Goal: Task Accomplishment & Management: Complete application form

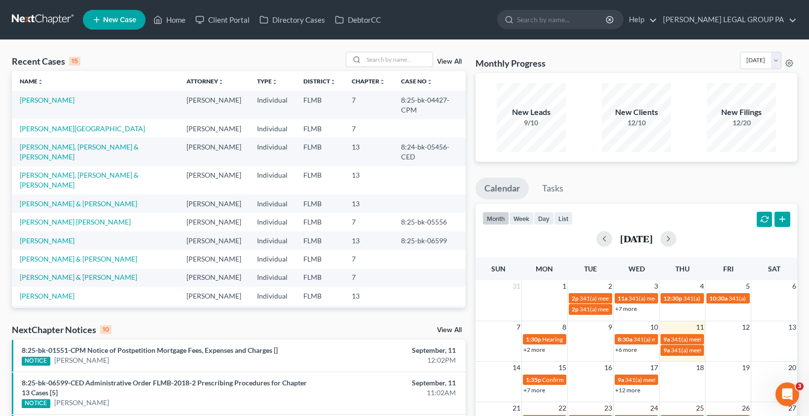
click at [399, 60] on input "search" at bounding box center [397, 59] width 69 height 14
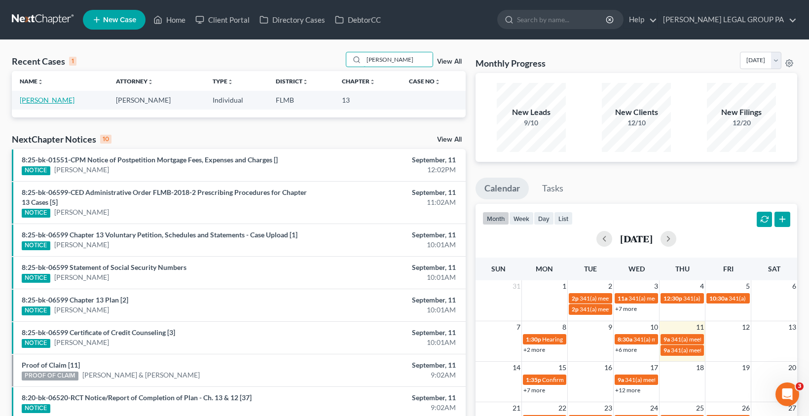
type input "[PERSON_NAME]"
click at [48, 102] on link "[PERSON_NAME]" at bounding box center [47, 100] width 55 height 8
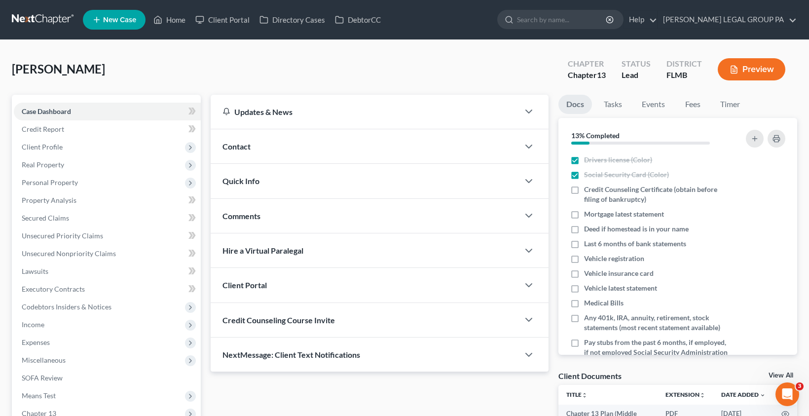
scroll to position [126, 0]
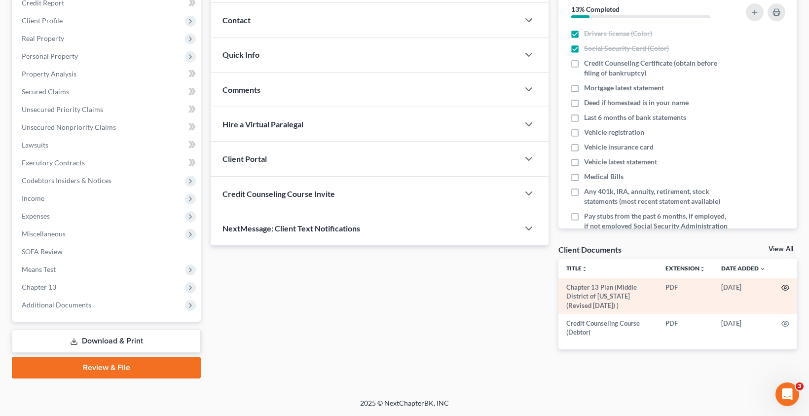
click at [783, 289] on icon "button" at bounding box center [785, 288] width 8 height 8
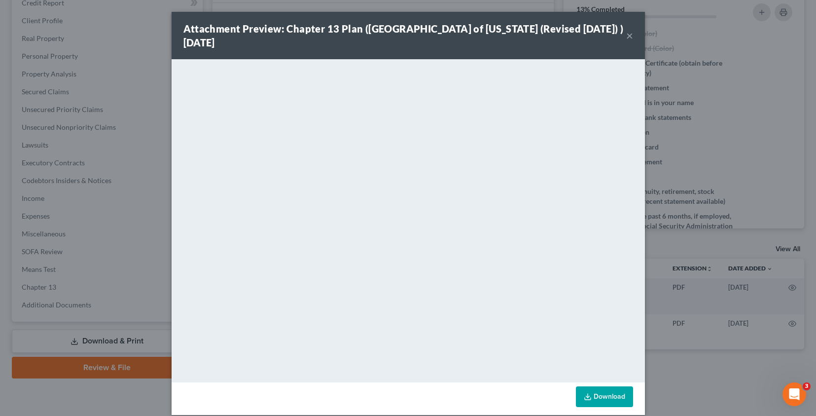
click at [626, 36] on button "×" at bounding box center [629, 36] width 7 height 12
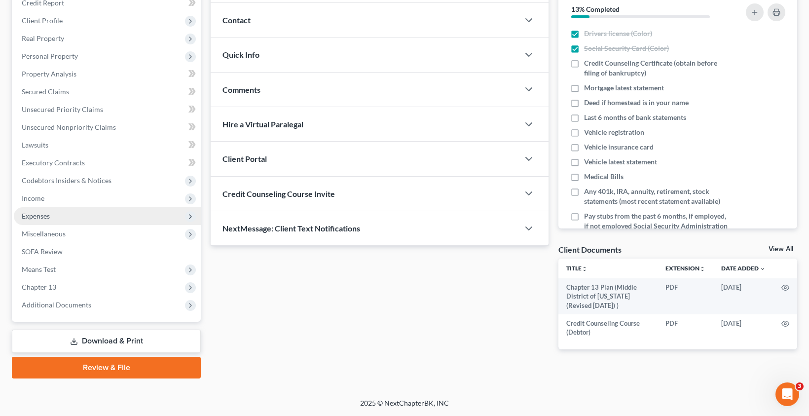
click at [43, 214] on span "Expenses" at bounding box center [36, 216] width 28 height 8
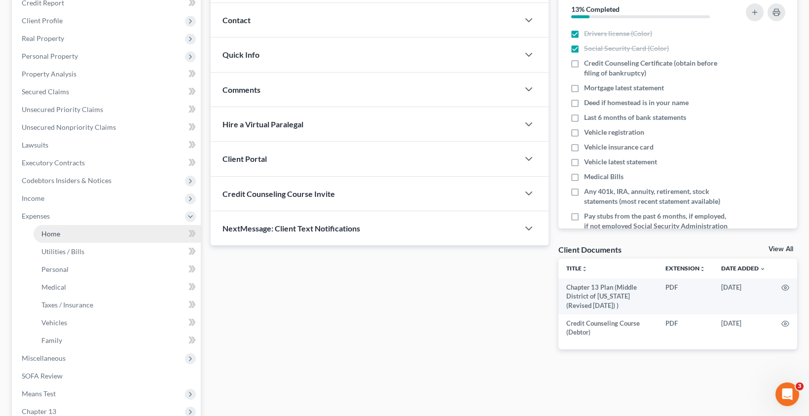
click at [65, 241] on link "Home" at bounding box center [117, 234] width 167 height 18
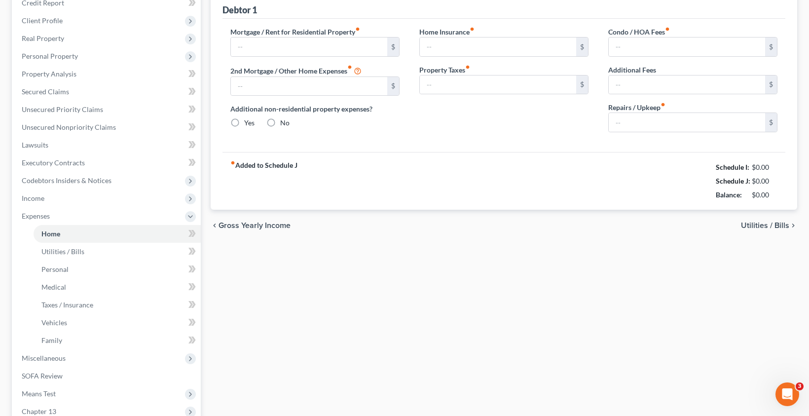
scroll to position [40, 0]
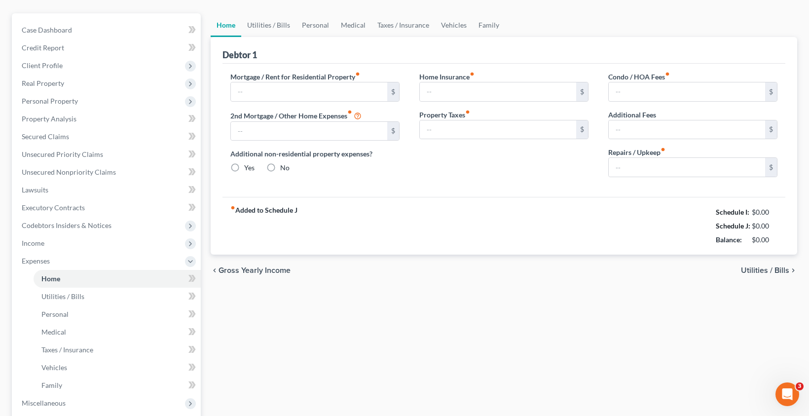
type input "0.00"
radio input "true"
type input "0.00"
type input "125.00"
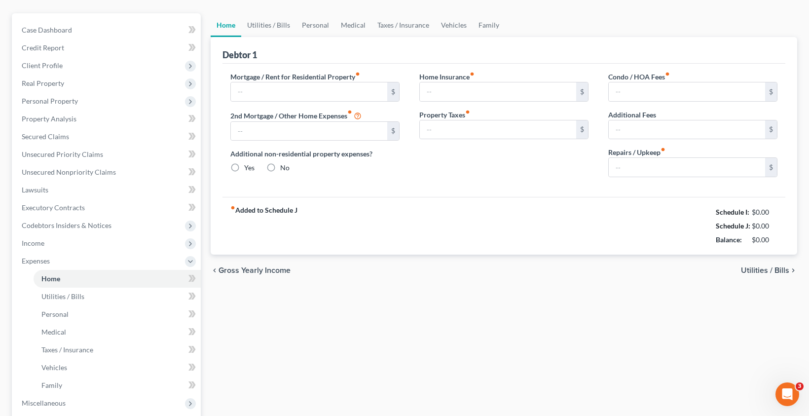
type input "0.00"
type input "100.00"
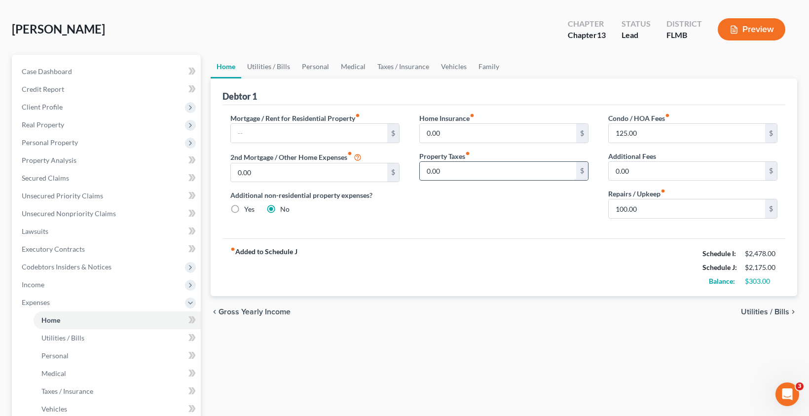
scroll to position [0, 0]
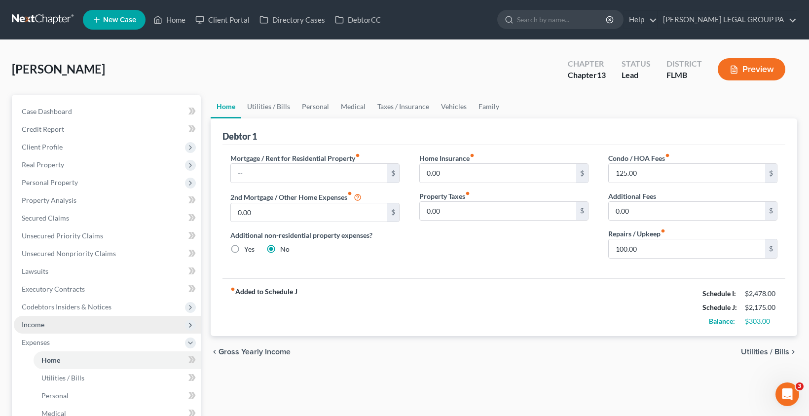
click at [47, 330] on span "Income" at bounding box center [107, 325] width 187 height 18
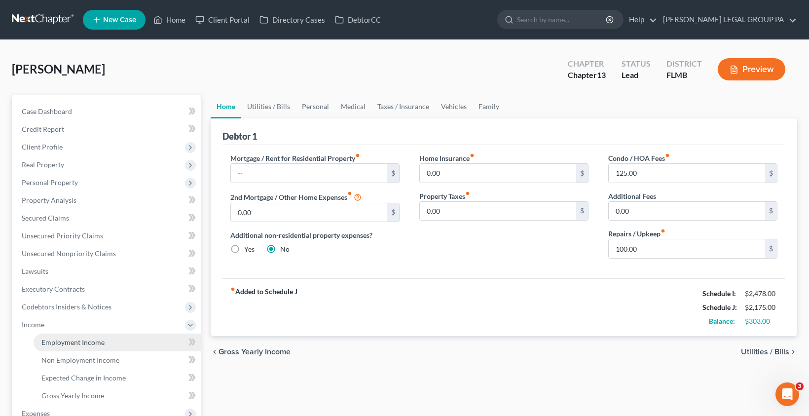
click at [72, 346] on span "Employment Income" at bounding box center [72, 342] width 63 height 8
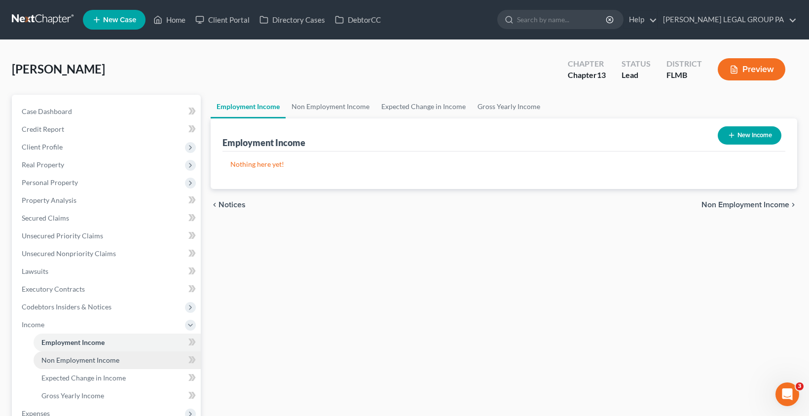
click at [83, 363] on span "Non Employment Income" at bounding box center [80, 360] width 78 height 8
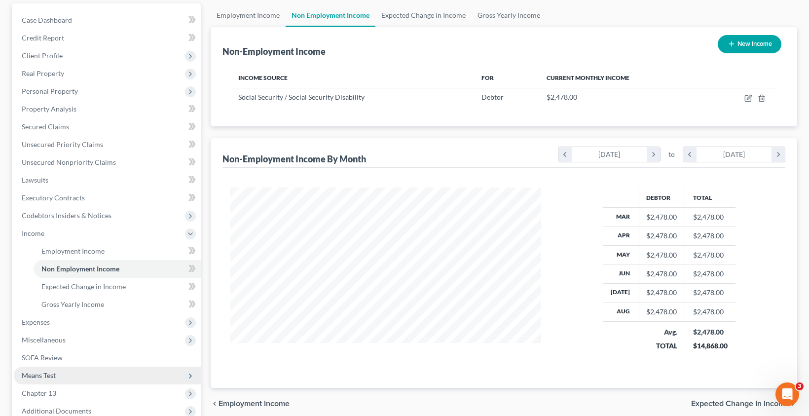
scroll to position [103, 0]
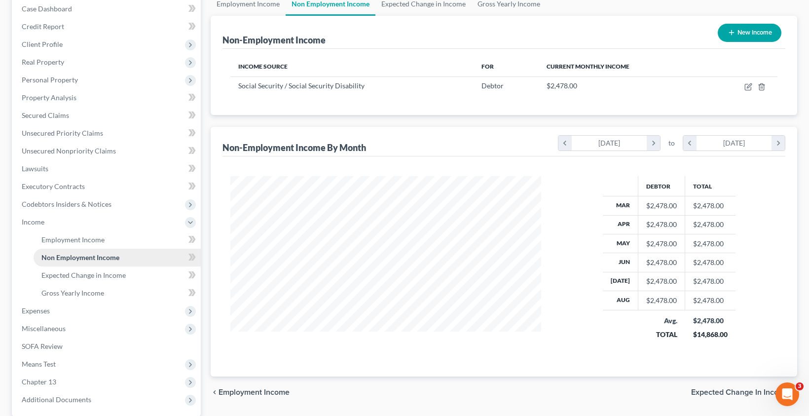
click at [94, 257] on span "Non Employment Income" at bounding box center [80, 257] width 78 height 8
click at [92, 276] on span "Expected Change in Income" at bounding box center [83, 275] width 84 height 8
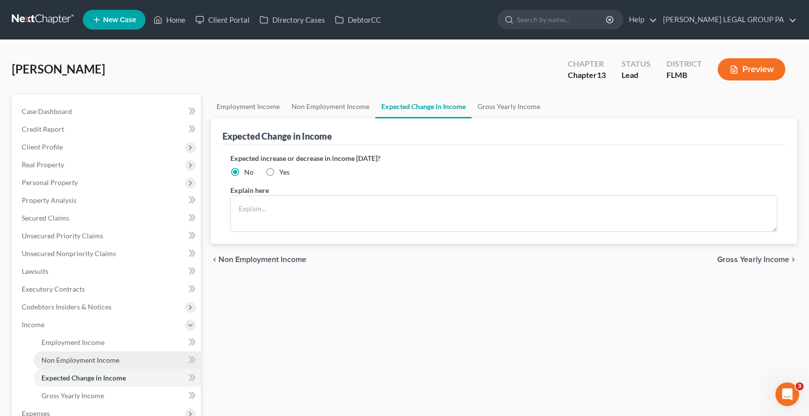
scroll to position [197, 0]
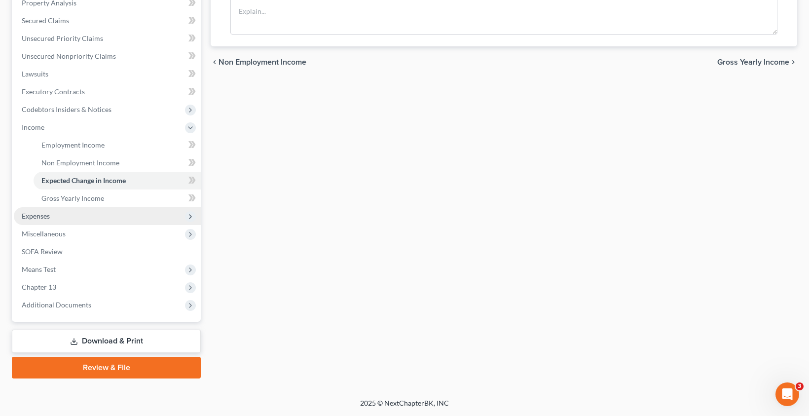
click at [47, 218] on span "Expenses" at bounding box center [36, 216] width 28 height 8
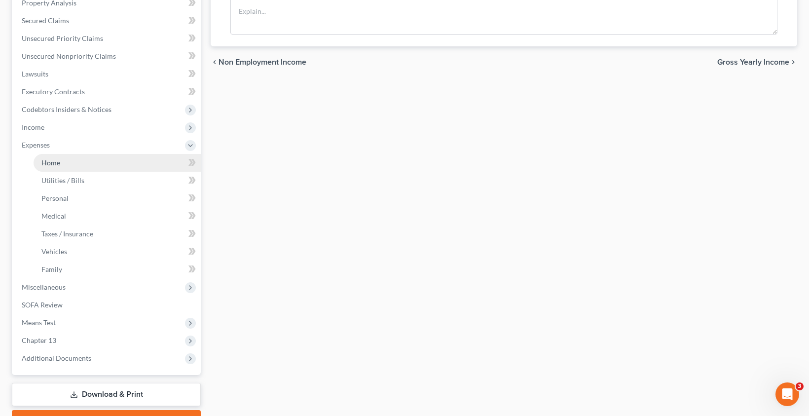
click at [49, 160] on span "Home" at bounding box center [50, 162] width 19 height 8
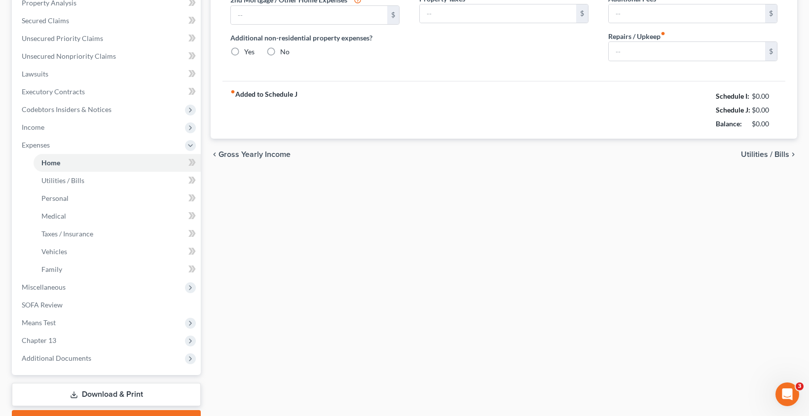
type input "0.00"
radio input "true"
type input "0.00"
type input "125.00"
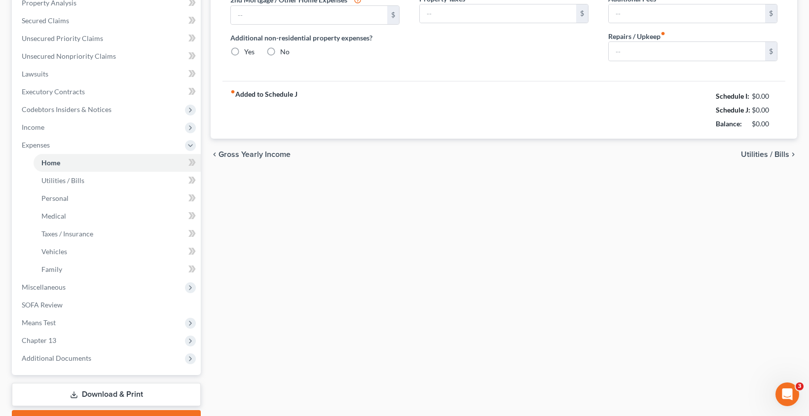
type input "0.00"
type input "100.00"
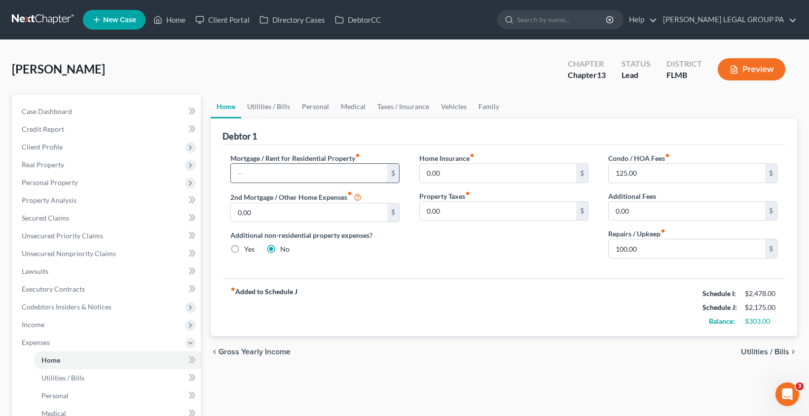
click at [300, 176] on input "text" at bounding box center [309, 173] width 156 height 19
type input "2,044.00"
click at [399, 316] on div "fiber_manual_record Added to Schedule J Schedule I: $2,478.00 Schedule J: $4,21…" at bounding box center [503, 307] width 563 height 58
click at [640, 253] on input "100.00" at bounding box center [686, 248] width 156 height 19
type input "100.0"
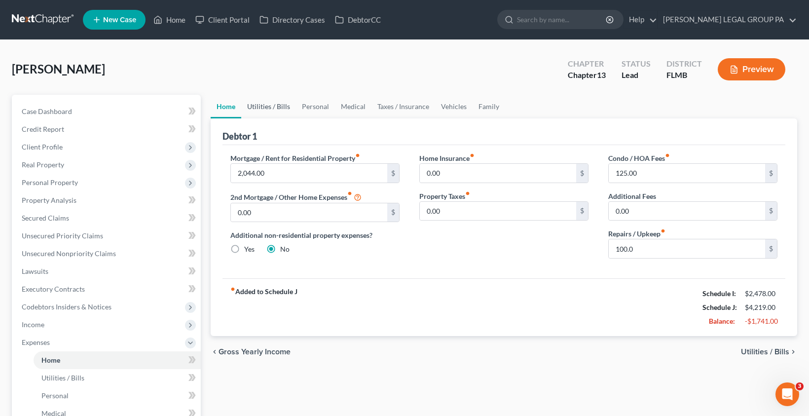
click at [272, 107] on link "Utilities / Bills" at bounding box center [268, 107] width 55 height 24
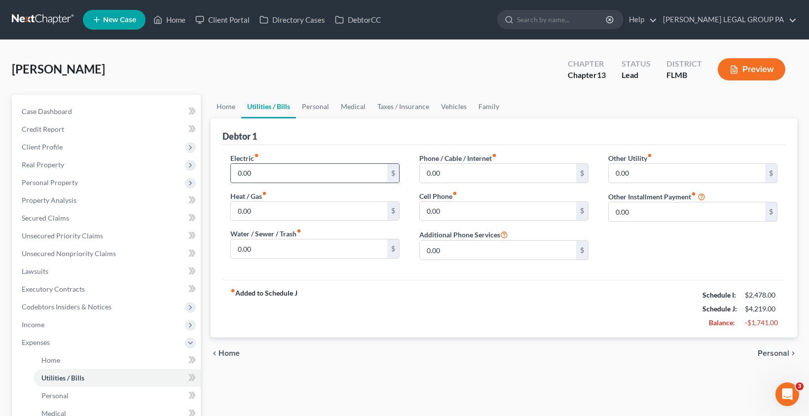
click at [264, 174] on input "0.00" at bounding box center [309, 173] width 156 height 19
click at [235, 105] on link "Home" at bounding box center [226, 107] width 31 height 24
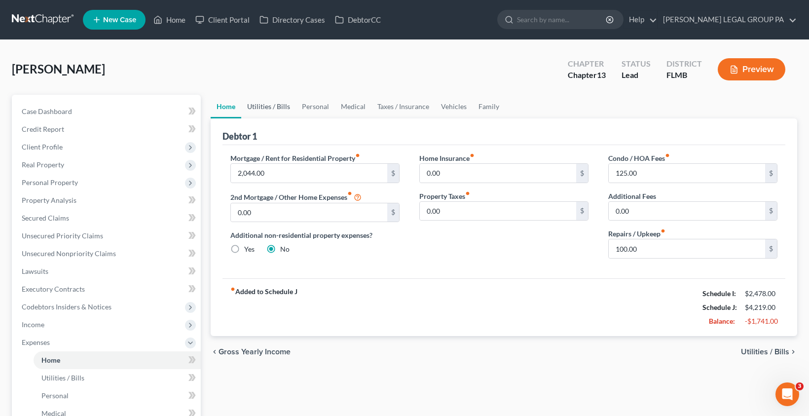
click at [264, 117] on link "Utilities / Bills" at bounding box center [268, 107] width 55 height 24
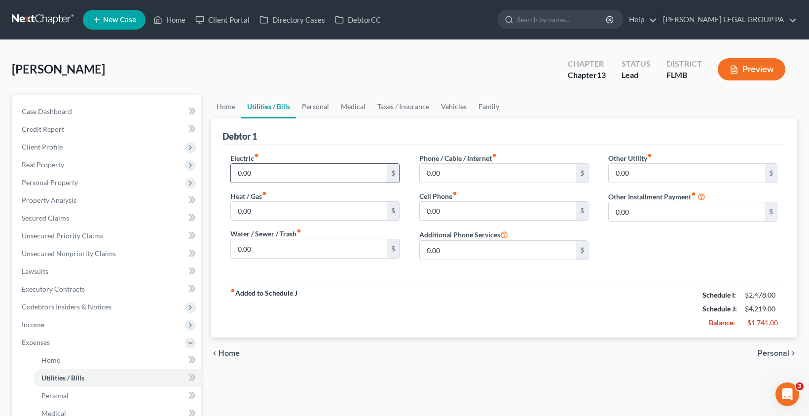
click at [267, 176] on input "0.00" at bounding box center [309, 173] width 156 height 19
type input "175.00"
drag, startPoint x: 238, startPoint y: 244, endPoint x: 266, endPoint y: 250, distance: 28.8
click at [238, 244] on input "0.00" at bounding box center [309, 248] width 156 height 19
drag, startPoint x: 264, startPoint y: 249, endPoint x: 230, endPoint y: 246, distance: 34.7
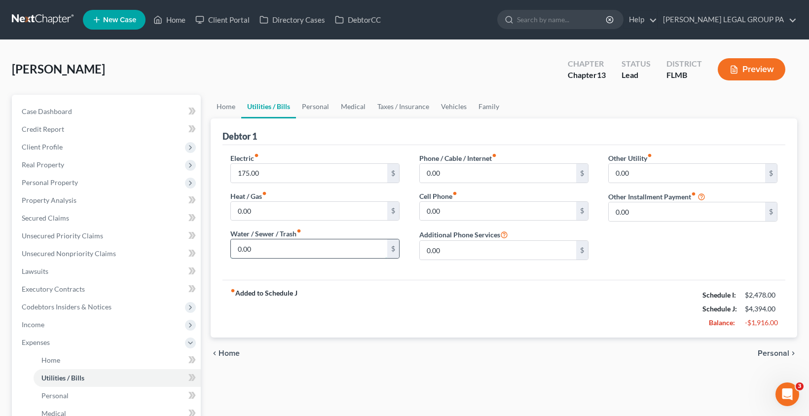
click at [231, 245] on input "0.00" at bounding box center [309, 248] width 156 height 19
type input "85.00"
click at [471, 178] on input "0.00" at bounding box center [498, 173] width 156 height 19
type input "100.00"
click at [449, 214] on input "0.00" at bounding box center [498, 211] width 156 height 19
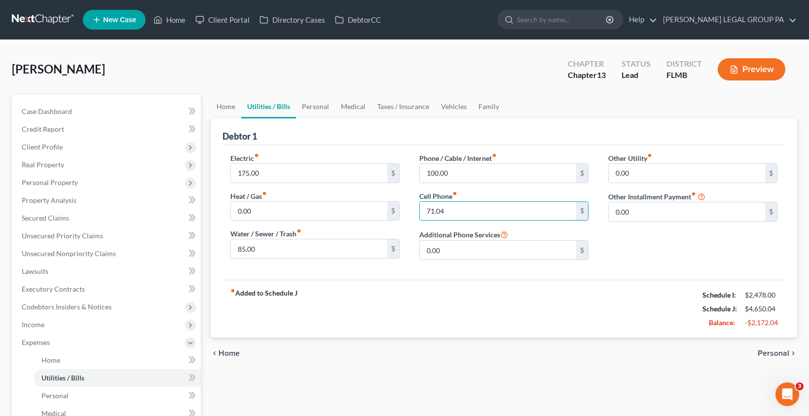
type input "71.04"
click at [571, 341] on div "chevron_left Home Personal chevron_right" at bounding box center [504, 353] width 586 height 32
click at [315, 110] on link "Personal" at bounding box center [315, 107] width 39 height 24
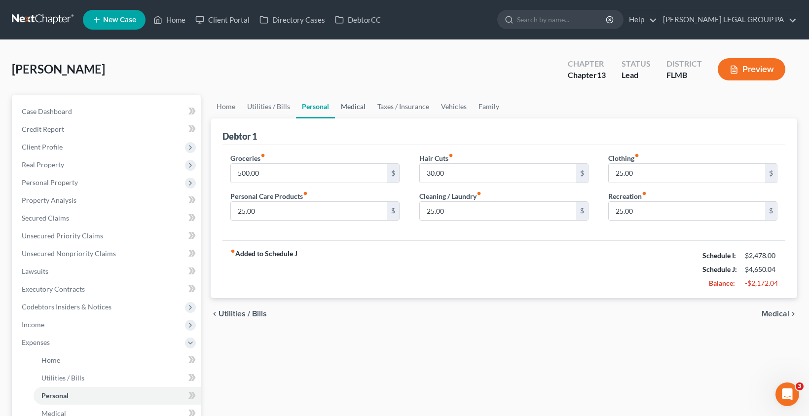
click at [359, 104] on link "Medical" at bounding box center [353, 107] width 36 height 24
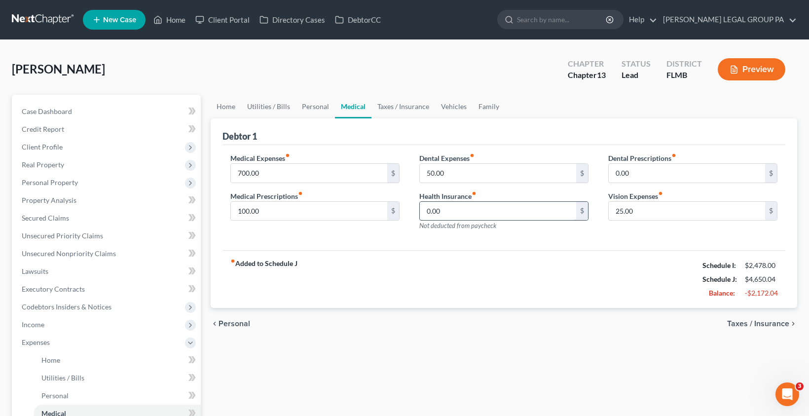
click at [469, 211] on input "0.00" at bounding box center [498, 211] width 156 height 19
type input "800.00"
click at [263, 174] on input "700.00" at bounding box center [309, 173] width 156 height 19
click at [270, 214] on input "100.00" at bounding box center [309, 211] width 156 height 19
type input "0.00"
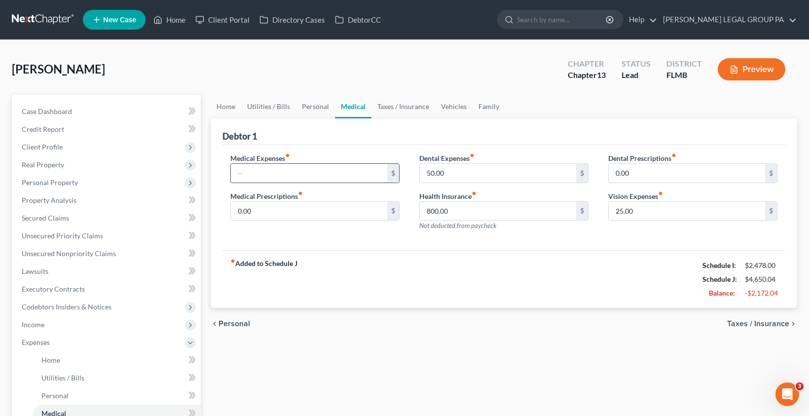
click at [254, 177] on input "text" at bounding box center [309, 173] width 156 height 19
type input "0.00"
click at [455, 298] on div "fiber_manual_record Added to Schedule J Schedule I: $2,478.00 Schedule J: $4,65…" at bounding box center [503, 279] width 563 height 58
drag, startPoint x: 387, startPoint y: 106, endPoint x: 396, endPoint y: 107, distance: 9.0
click at [387, 106] on link "Taxes / Insurance" at bounding box center [403, 107] width 64 height 24
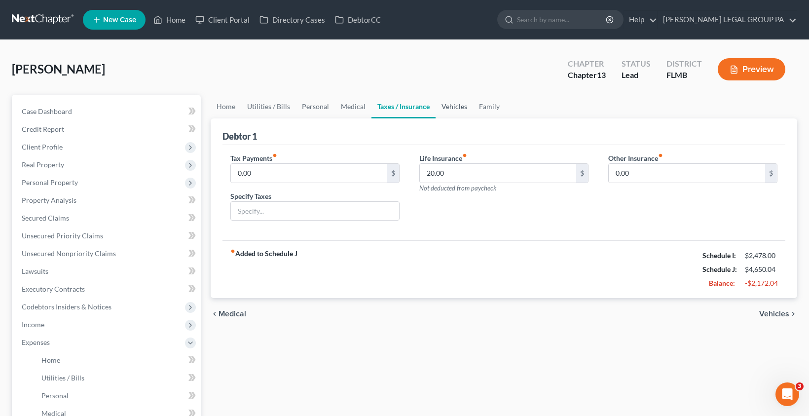
click at [450, 110] on link "Vehicles" at bounding box center [453, 107] width 37 height 24
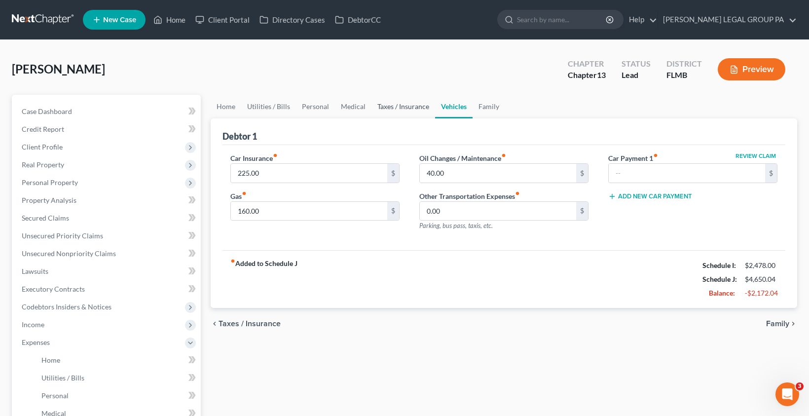
click at [392, 103] on link "Taxes / Insurance" at bounding box center [403, 107] width 64 height 24
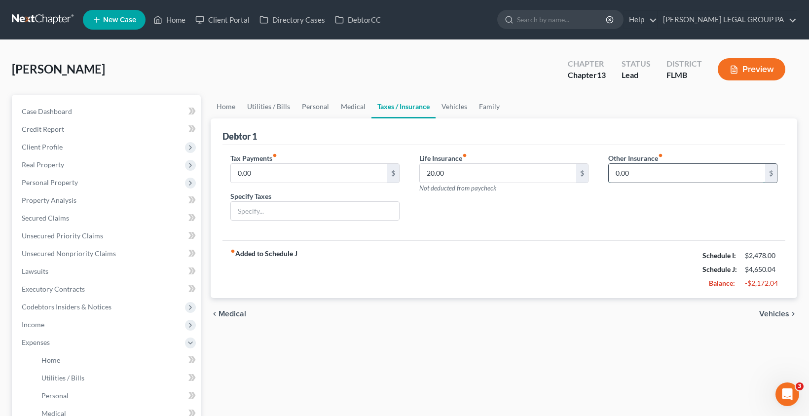
click at [653, 174] on input "0.00" at bounding box center [686, 173] width 156 height 19
click at [450, 108] on link "Vehicles" at bounding box center [453, 107] width 37 height 24
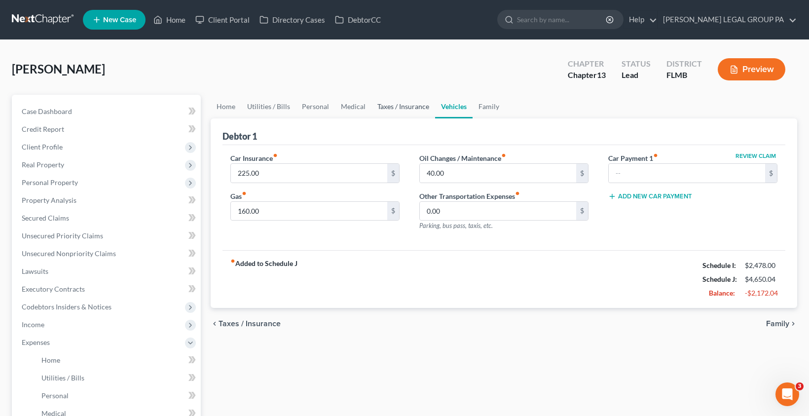
click at [385, 107] on link "Taxes / Insurance" at bounding box center [403, 107] width 64 height 24
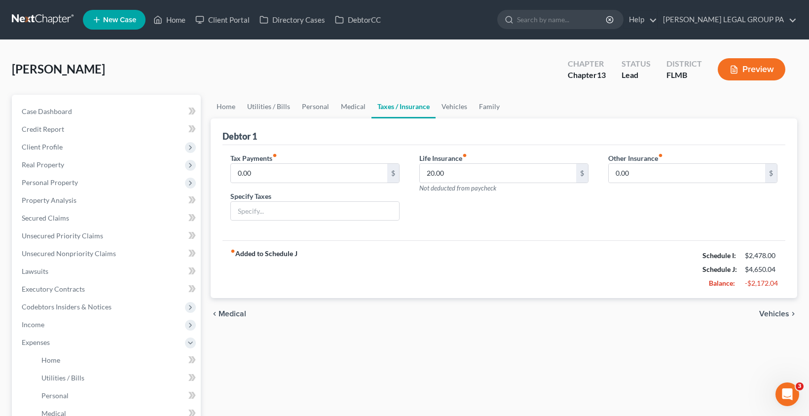
click at [382, 109] on link "Taxes / Insurance" at bounding box center [403, 107] width 64 height 24
drag, startPoint x: 336, startPoint y: 110, endPoint x: 359, endPoint y: 107, distance: 23.3
click at [337, 110] on link "Medical" at bounding box center [353, 107] width 36 height 24
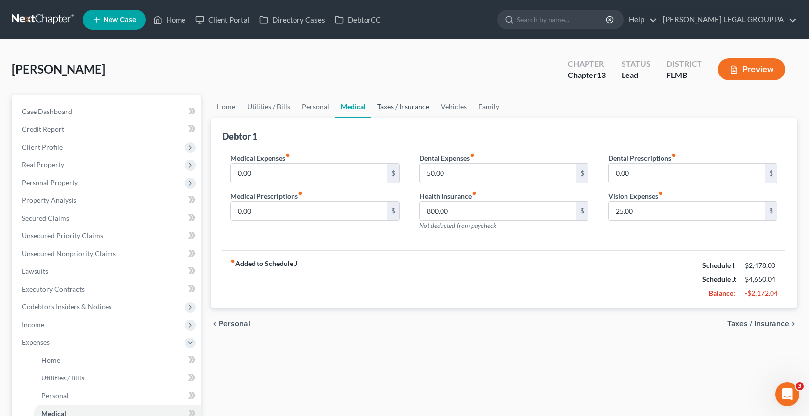
drag, startPoint x: 371, startPoint y: 106, endPoint x: 421, endPoint y: 107, distance: 49.8
click at [371, 106] on link "Taxes / Insurance" at bounding box center [403, 107] width 64 height 24
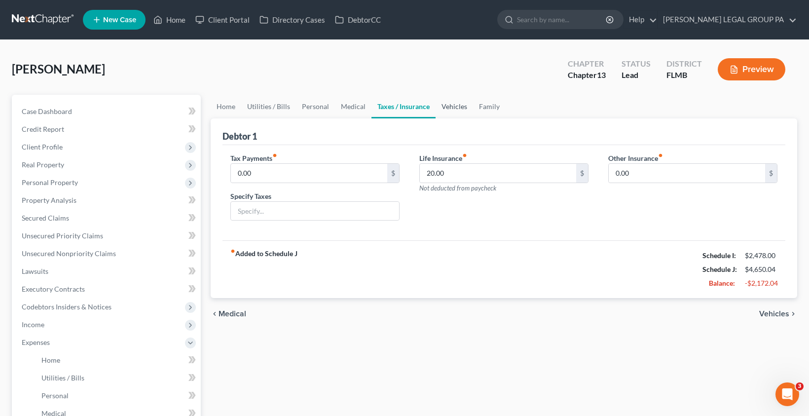
click at [447, 104] on link "Vehicles" at bounding box center [453, 107] width 37 height 24
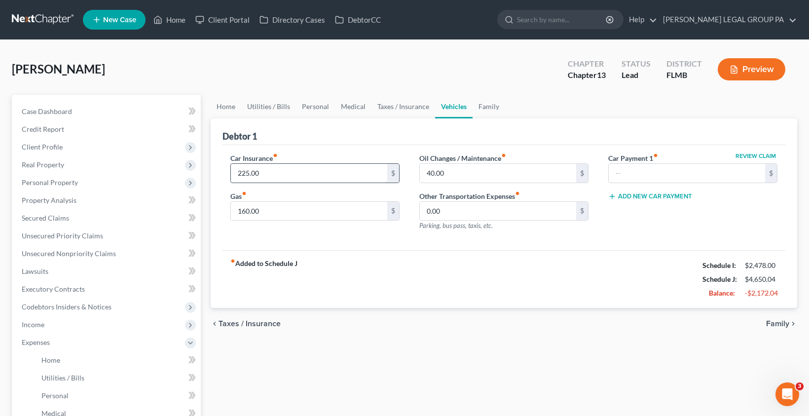
click at [277, 177] on input "225.00" at bounding box center [309, 173] width 156 height 19
click at [55, 218] on span "Secured Claims" at bounding box center [45, 218] width 47 height 8
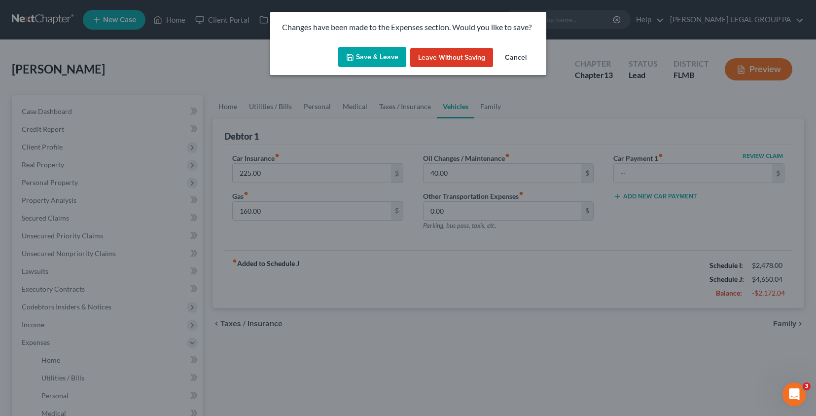
click at [363, 62] on button "Save & Leave" at bounding box center [372, 57] width 68 height 21
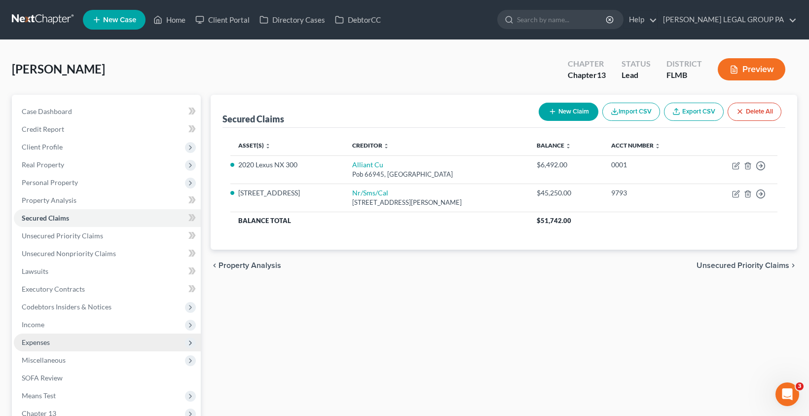
click at [42, 347] on span "Expenses" at bounding box center [107, 342] width 187 height 18
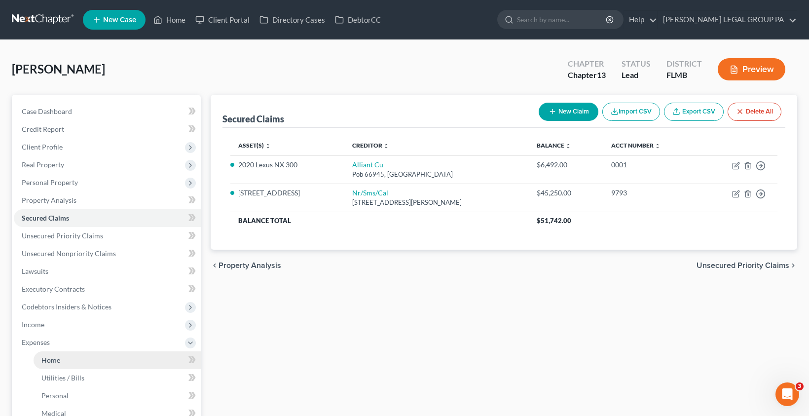
click at [52, 364] on link "Home" at bounding box center [117, 360] width 167 height 18
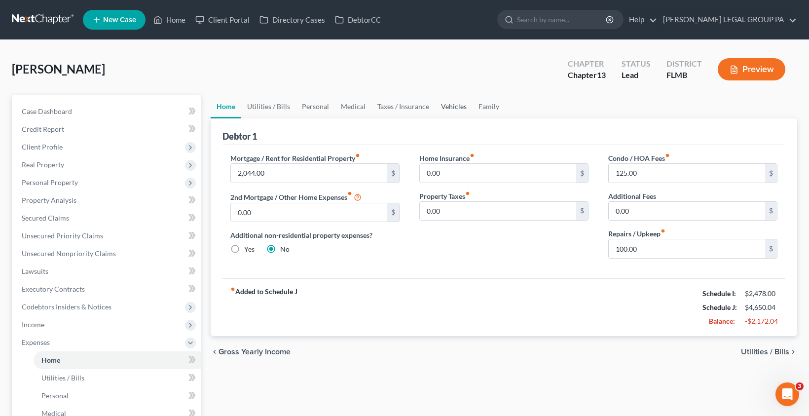
click at [449, 103] on link "Vehicles" at bounding box center [453, 107] width 37 height 24
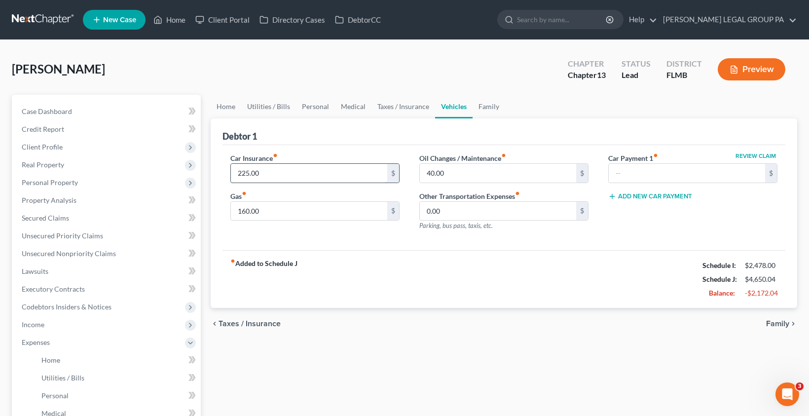
click at [263, 174] on input "225.00" at bounding box center [309, 173] width 156 height 19
type input "275.00"
click at [499, 114] on link "Family" at bounding box center [488, 107] width 33 height 24
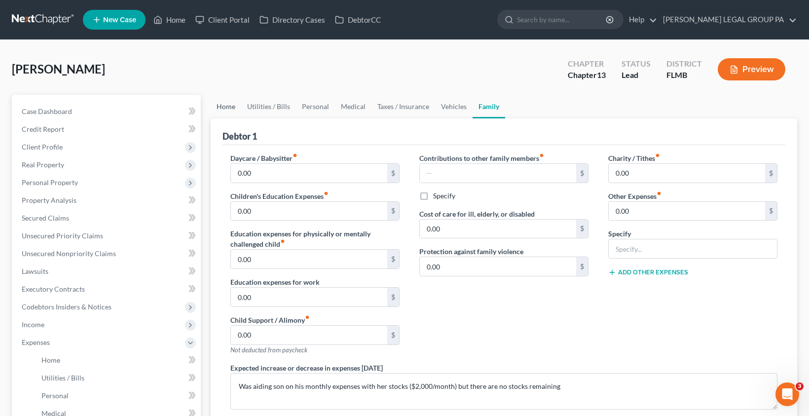
click at [224, 106] on link "Home" at bounding box center [226, 107] width 31 height 24
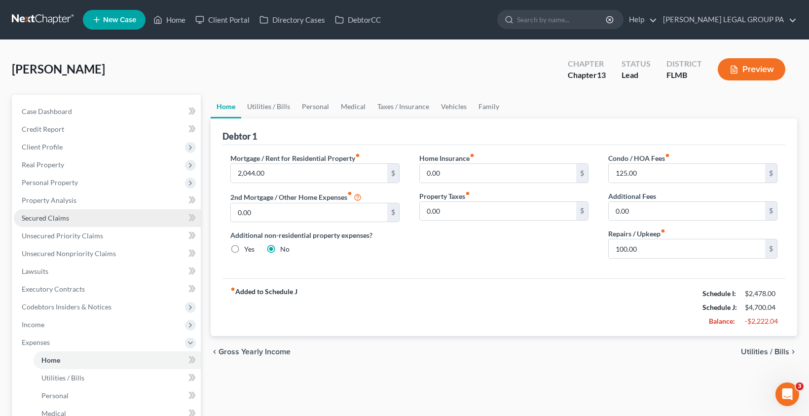
click at [48, 214] on span "Secured Claims" at bounding box center [45, 218] width 47 height 8
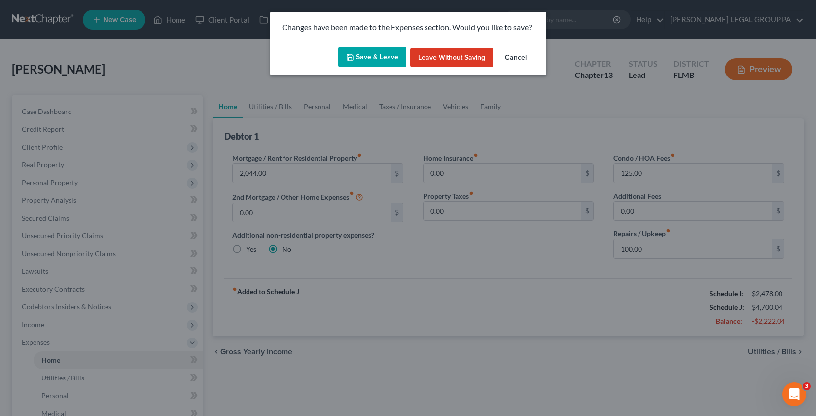
click at [376, 53] on button "Save & Leave" at bounding box center [372, 57] width 68 height 21
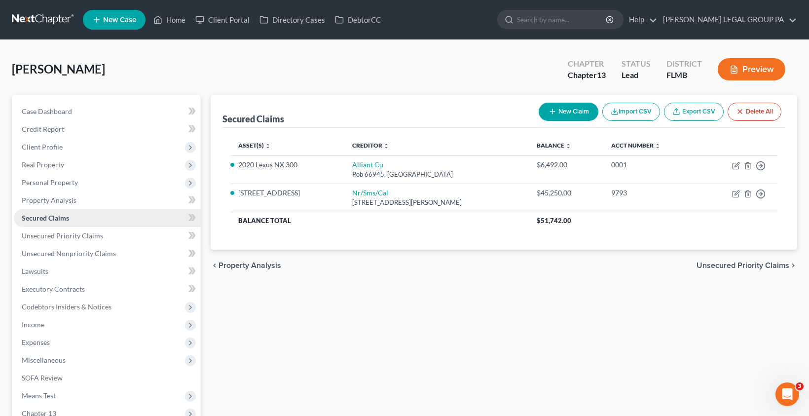
click at [98, 223] on link "Secured Claims" at bounding box center [107, 218] width 187 height 18
click at [49, 185] on span "Personal Property" at bounding box center [50, 182] width 56 height 8
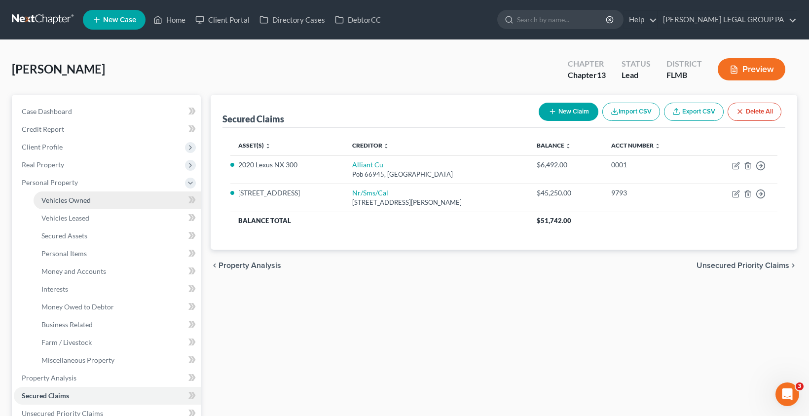
click at [60, 205] on link "Vehicles Owned" at bounding box center [117, 200] width 167 height 18
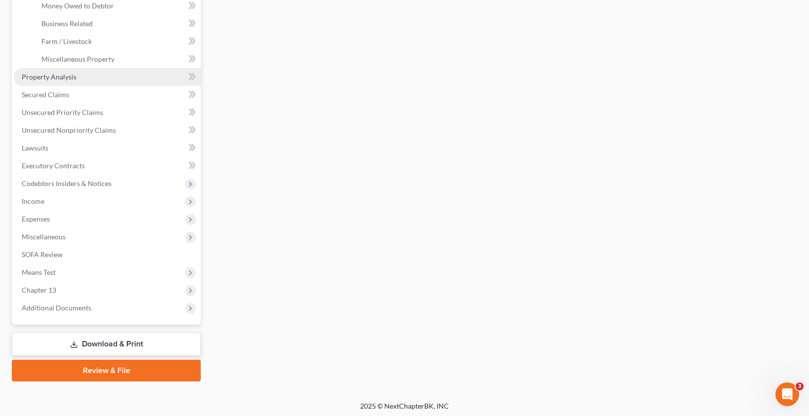
scroll to position [304, 0]
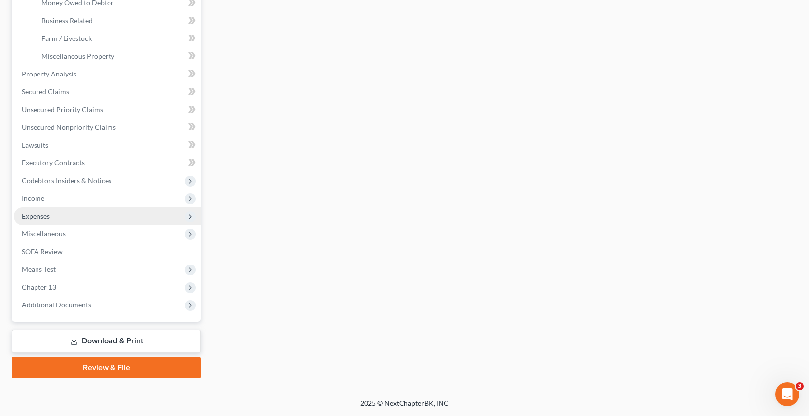
click at [37, 218] on span "Expenses" at bounding box center [36, 216] width 28 height 8
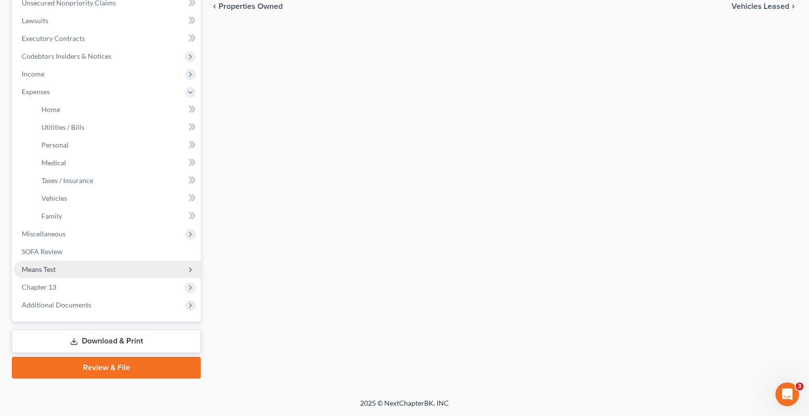
scroll to position [250, 0]
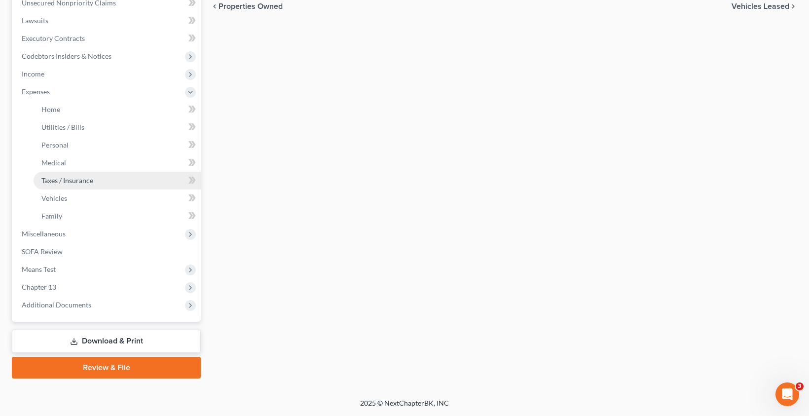
click at [56, 187] on link "Taxes / Insurance" at bounding box center [117, 181] width 167 height 18
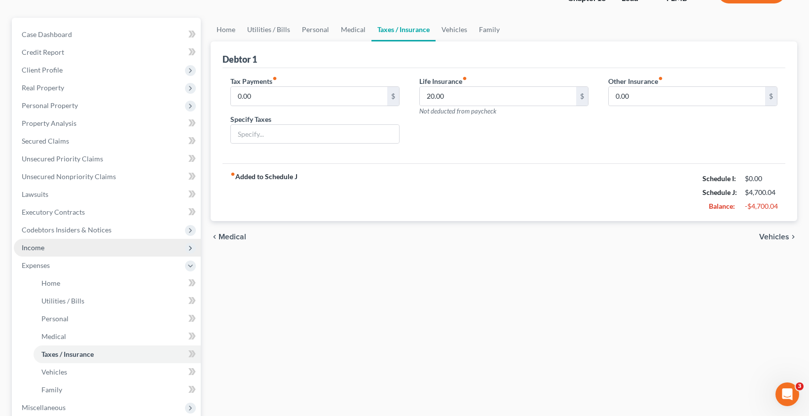
scroll to position [43, 0]
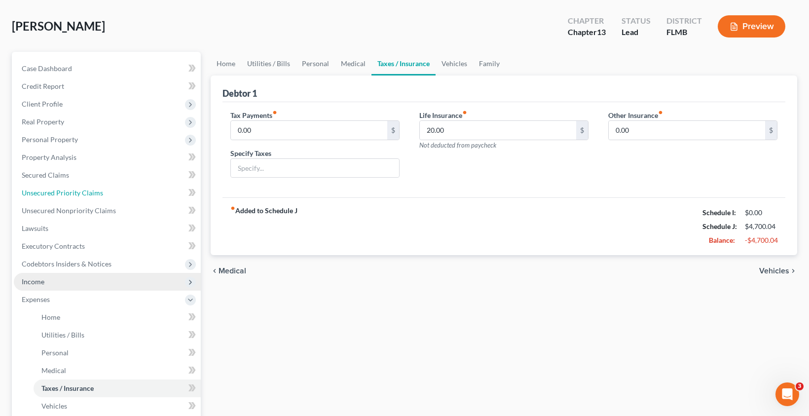
click at [59, 200] on ul "Case Dashboard Payments Invoices Payments Payments Credit Report Client Profile" at bounding box center [107, 291] width 187 height 462
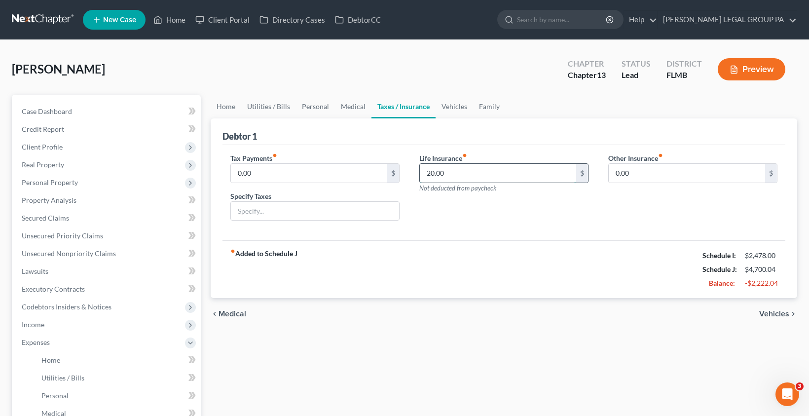
click at [454, 178] on input "20.00" at bounding box center [498, 173] width 156 height 19
type input "21.00"
click at [499, 109] on link "Family" at bounding box center [489, 107] width 33 height 24
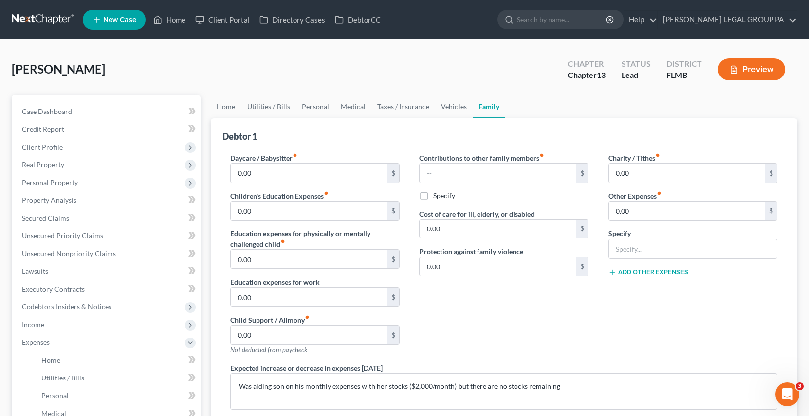
click at [473, 105] on link "Family" at bounding box center [488, 107] width 33 height 24
click at [451, 104] on link "Vehicles" at bounding box center [453, 107] width 37 height 24
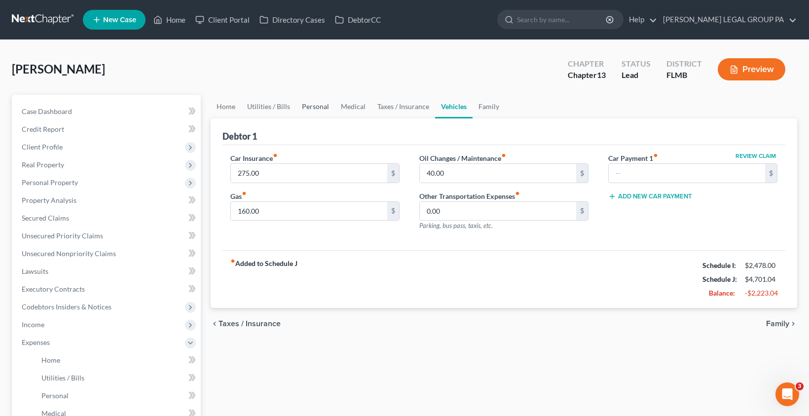
click at [309, 111] on link "Personal" at bounding box center [315, 107] width 39 height 24
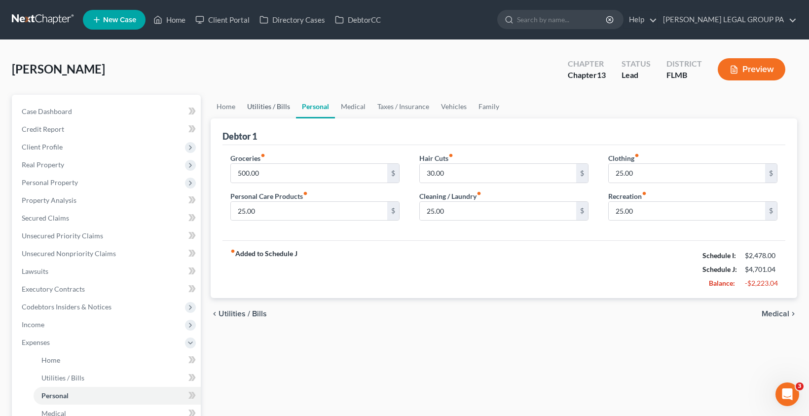
click at [275, 108] on link "Utilities / Bills" at bounding box center [268, 107] width 55 height 24
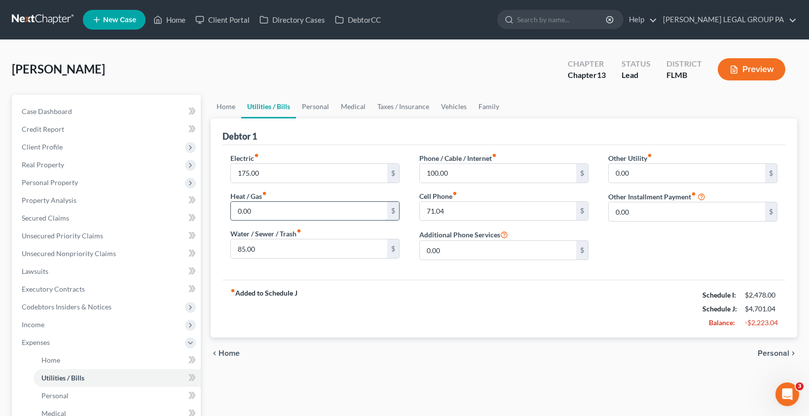
click at [255, 214] on input "0.00" at bounding box center [309, 211] width 156 height 19
type input "50.00"
click at [459, 108] on link "Vehicles" at bounding box center [453, 107] width 37 height 24
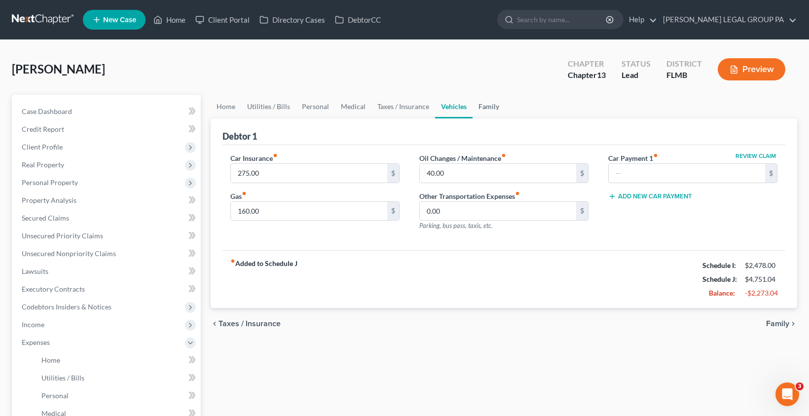
click at [491, 108] on link "Family" at bounding box center [488, 107] width 33 height 24
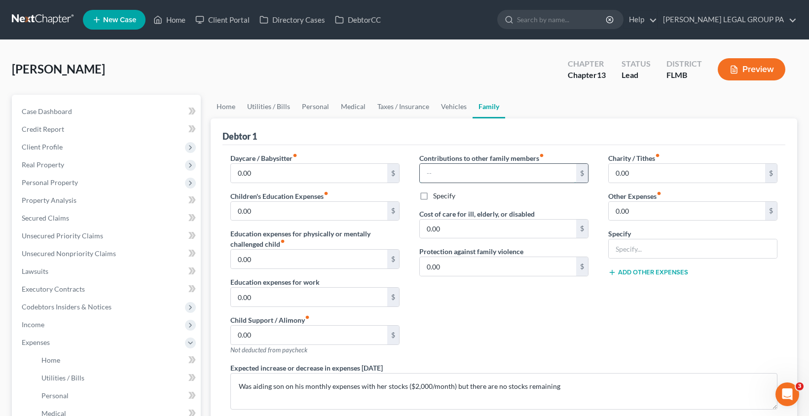
click at [448, 169] on input "text" at bounding box center [498, 173] width 156 height 19
type input "100.00"
click at [449, 229] on input "0.00" at bounding box center [498, 228] width 156 height 19
type input "100.00"
click at [433, 199] on label "Specify" at bounding box center [444, 196] width 22 height 10
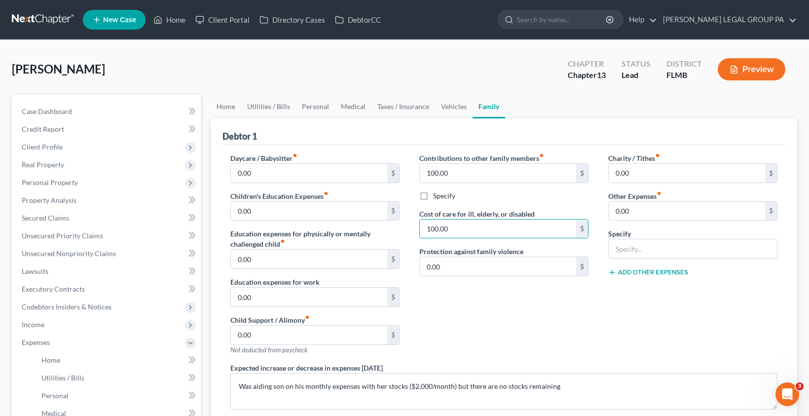
click at [437, 197] on input "Specify" at bounding box center [440, 194] width 6 height 6
checkbox input "true"
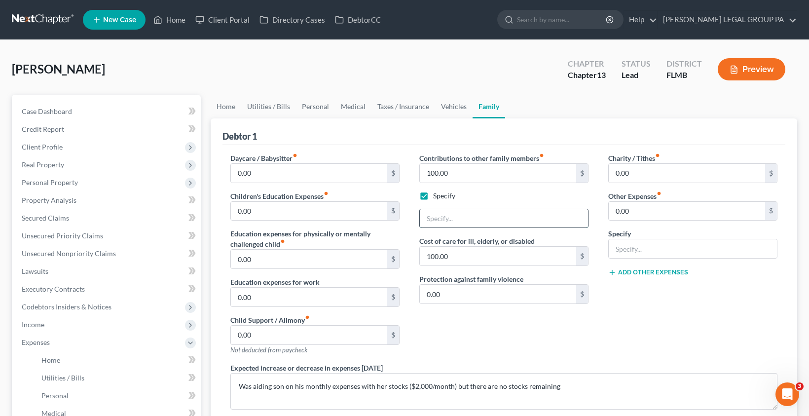
click at [438, 219] on input "text" at bounding box center [504, 218] width 168 height 19
type input "g"
type input "Grandson"
click at [316, 107] on link "Personal" at bounding box center [315, 107] width 39 height 24
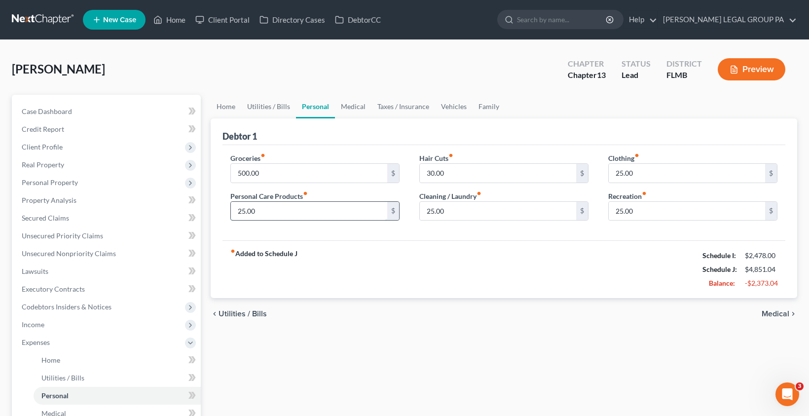
click at [272, 215] on input "25.00" at bounding box center [309, 211] width 156 height 19
type input "100.00"
click at [453, 109] on link "Vehicles" at bounding box center [453, 107] width 37 height 24
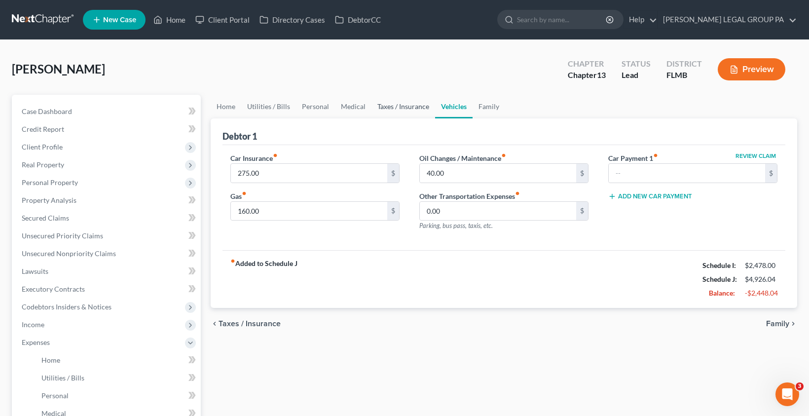
click at [373, 107] on link "Taxes / Insurance" at bounding box center [403, 107] width 64 height 24
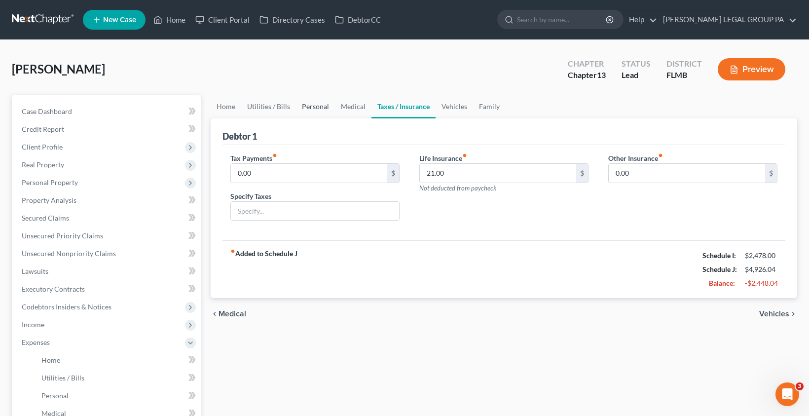
click at [327, 105] on link "Personal" at bounding box center [315, 107] width 39 height 24
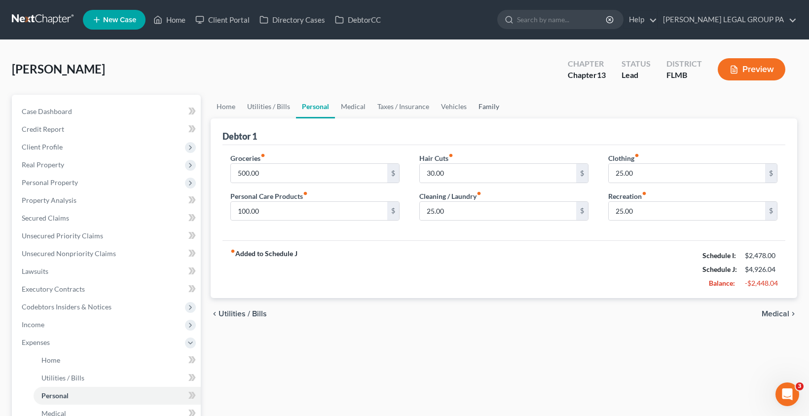
click at [493, 107] on link "Family" at bounding box center [488, 107] width 33 height 24
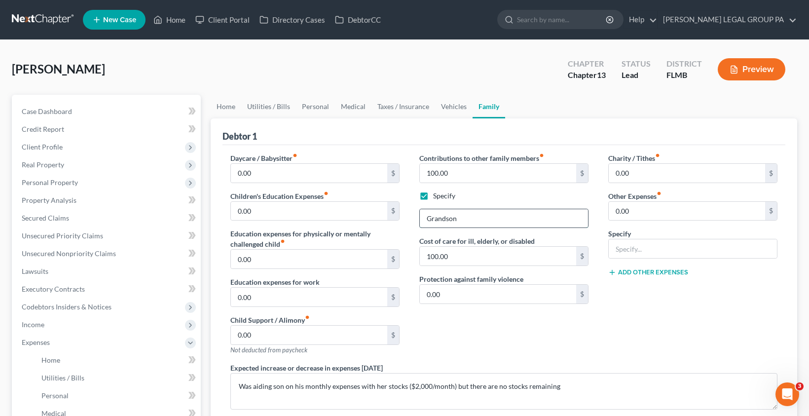
click at [469, 219] on input "Grandson" at bounding box center [504, 218] width 168 height 19
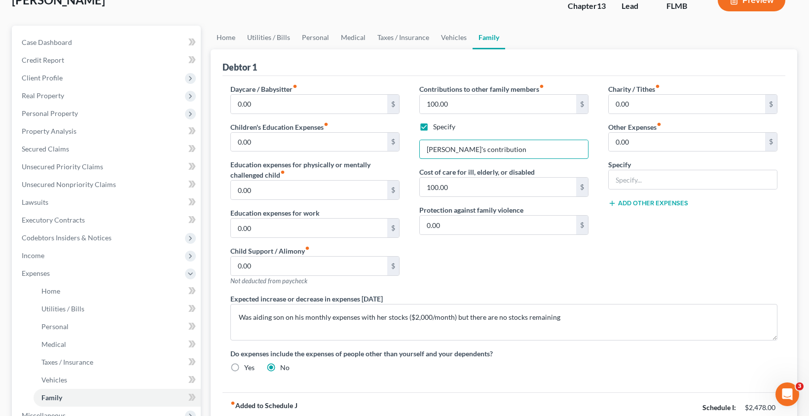
scroll to position [197, 0]
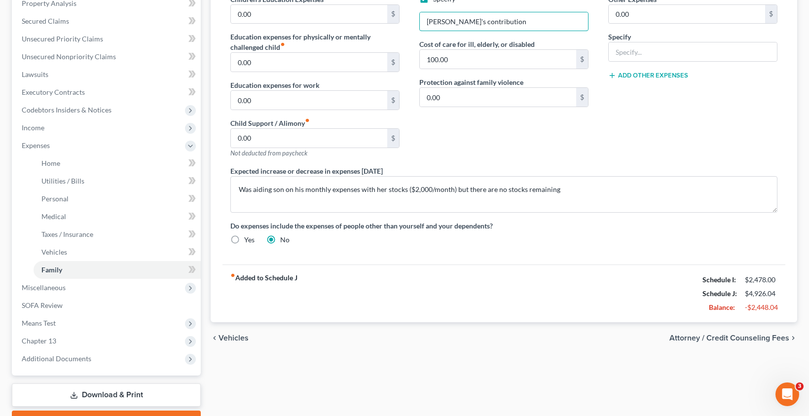
type input "Grandson's contribution"
drag, startPoint x: 767, startPoint y: 310, endPoint x: 783, endPoint y: 310, distance: 15.3
click at [783, 310] on div "fiber_manual_record Added to Schedule J Schedule I: $2,478.00 Schedule J: $4,92…" at bounding box center [503, 293] width 563 height 58
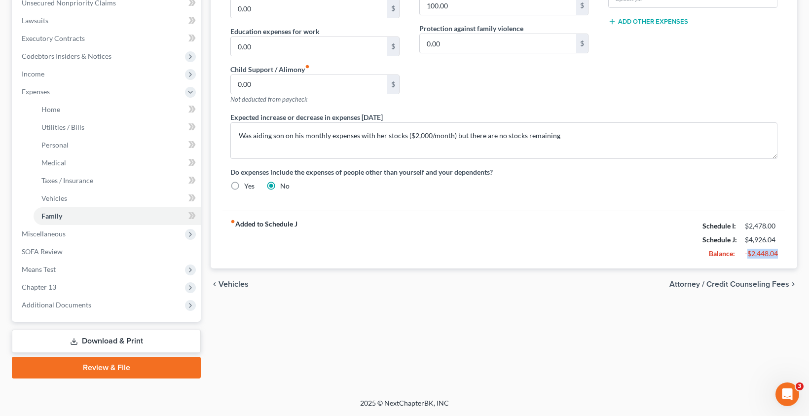
scroll to position [0, 0]
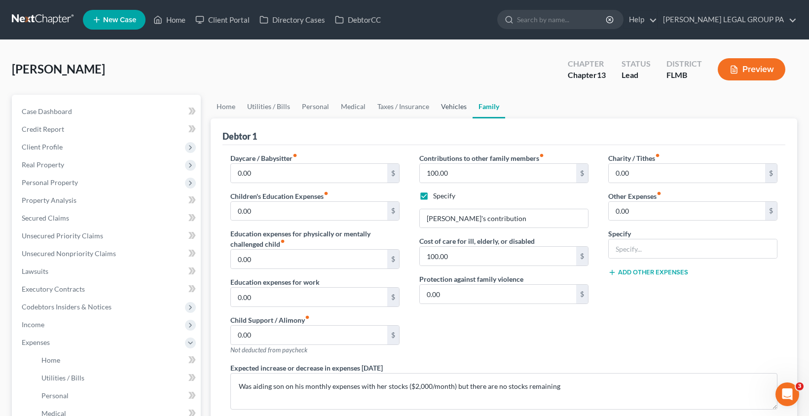
click at [462, 105] on link "Vehicles" at bounding box center [453, 107] width 37 height 24
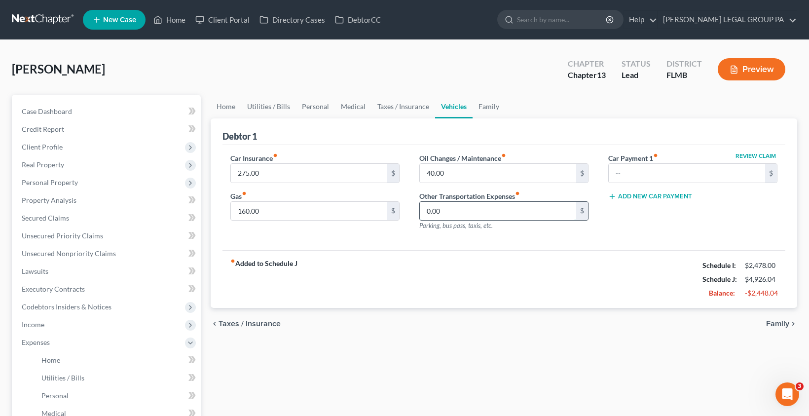
click at [450, 212] on input "0.00" at bounding box center [498, 211] width 156 height 19
type input "50.00"
click at [498, 102] on link "Family" at bounding box center [488, 107] width 33 height 24
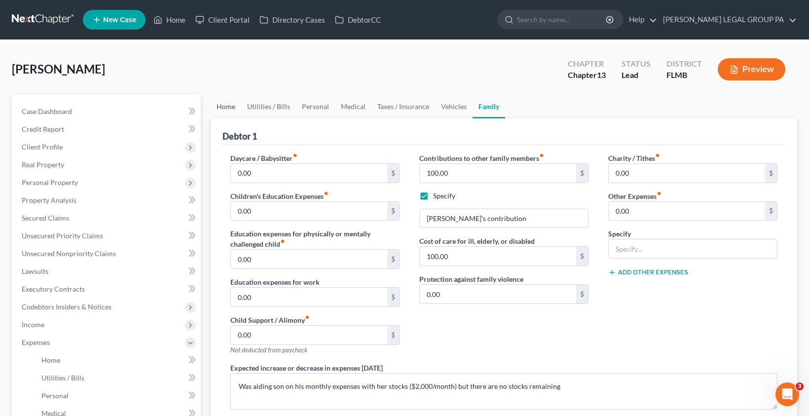
click at [233, 108] on link "Home" at bounding box center [226, 107] width 31 height 24
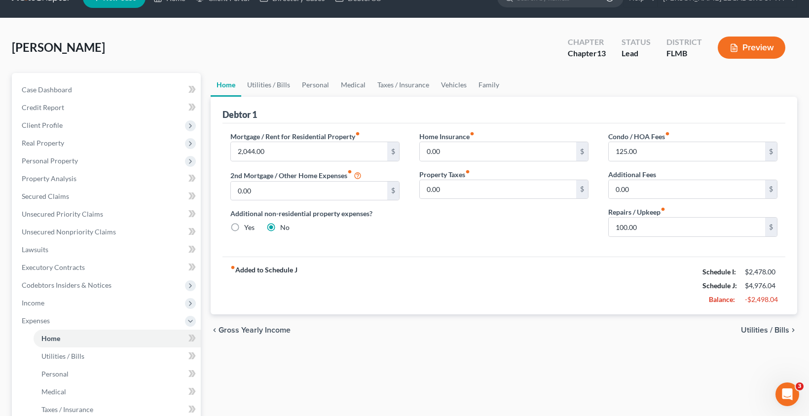
scroll to position [88, 0]
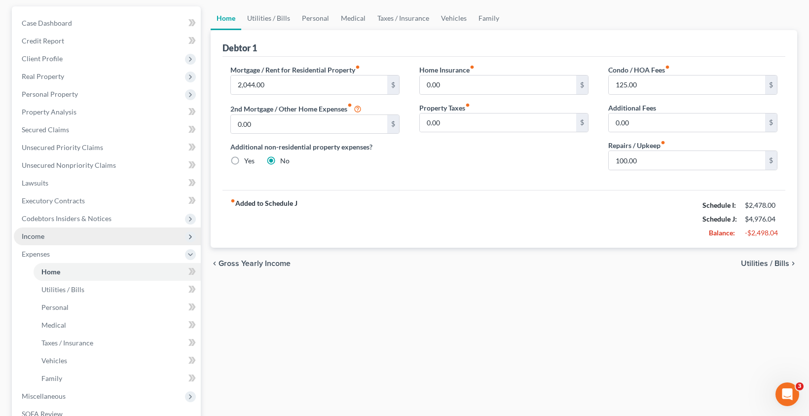
click at [39, 238] on span "Income" at bounding box center [33, 236] width 23 height 8
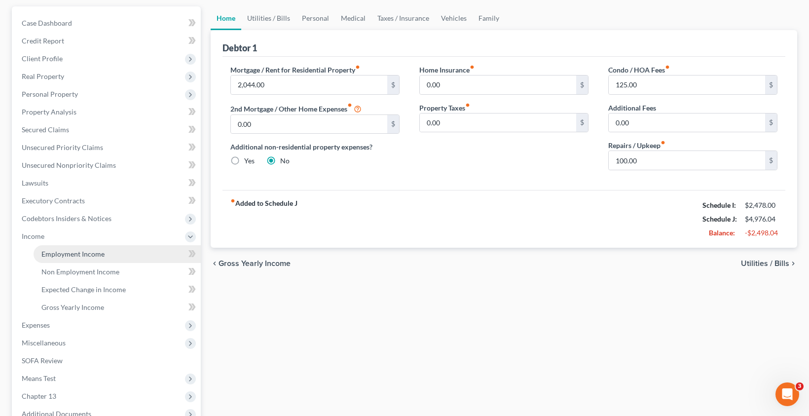
click at [61, 255] on span "Employment Income" at bounding box center [72, 253] width 63 height 8
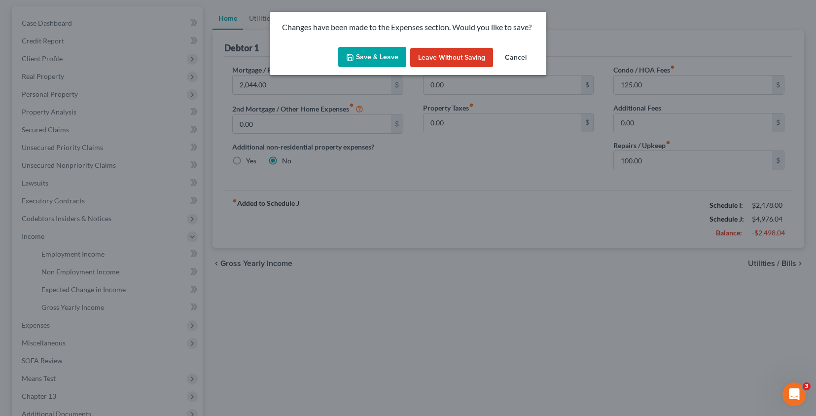
click at [360, 58] on button "Save & Leave" at bounding box center [372, 57] width 68 height 21
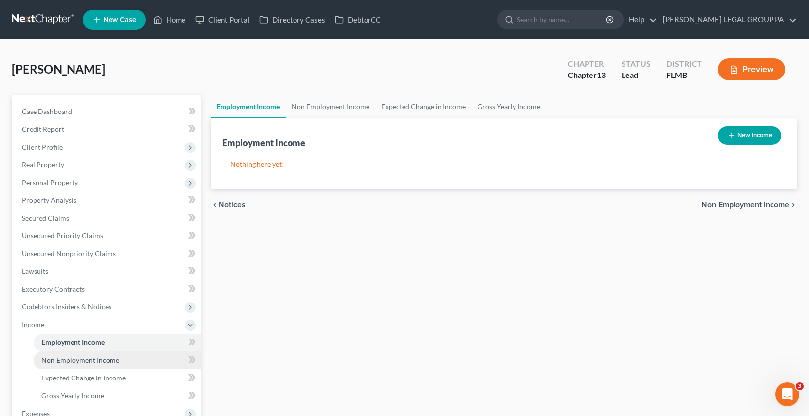
click at [94, 360] on span "Non Employment Income" at bounding box center [80, 360] width 78 height 8
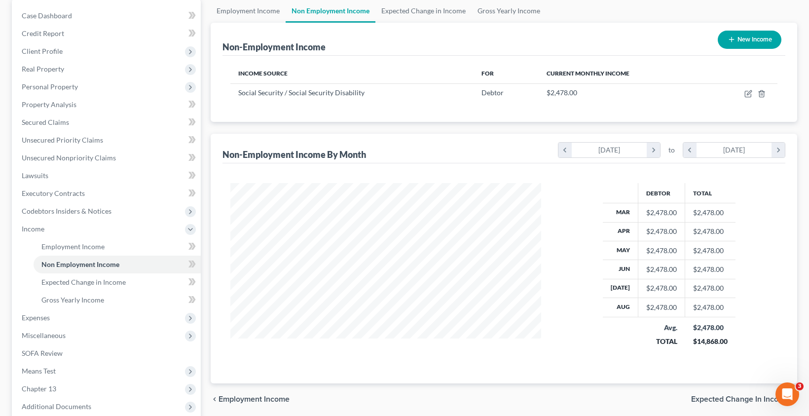
scroll to position [196, 0]
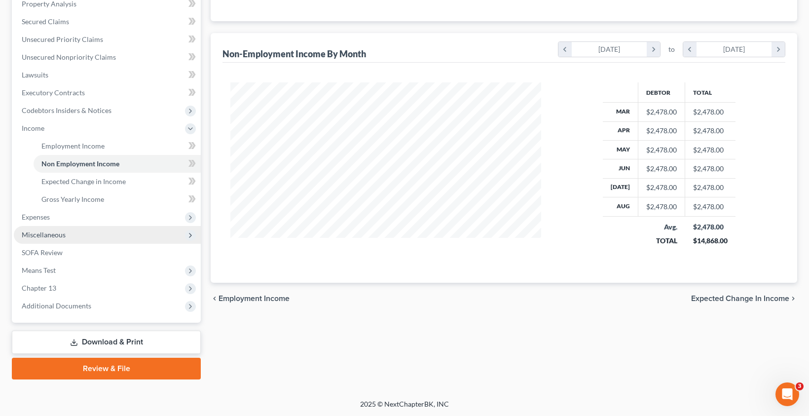
drag, startPoint x: 44, startPoint y: 219, endPoint x: 49, endPoint y: 232, distance: 13.7
click at [44, 219] on span "Expenses" at bounding box center [36, 217] width 28 height 8
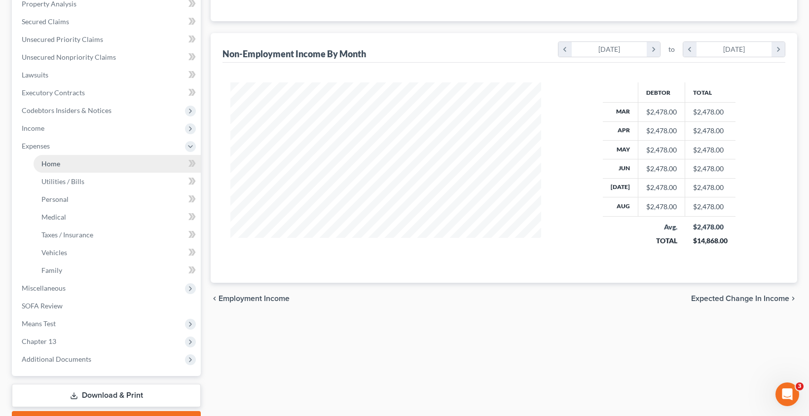
click at [58, 169] on link "Home" at bounding box center [117, 164] width 167 height 18
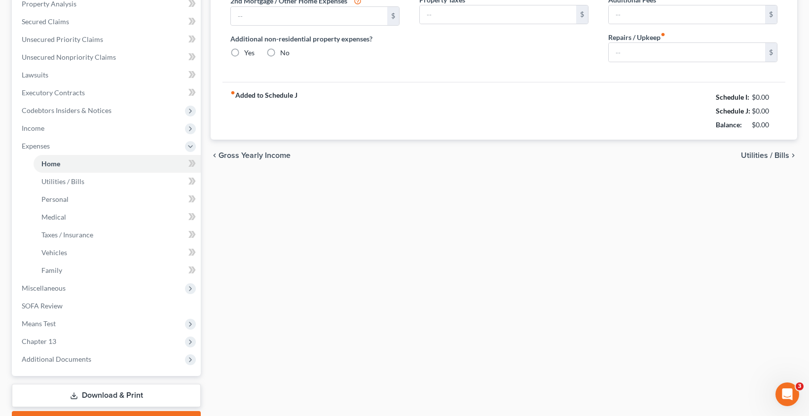
type input "2,044.00"
type input "0.00"
radio input "true"
type input "0.00"
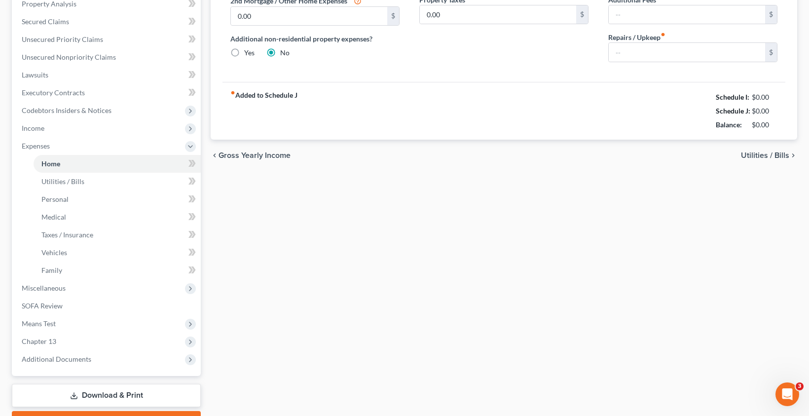
type input "125.00"
type input "0.00"
type input "100.00"
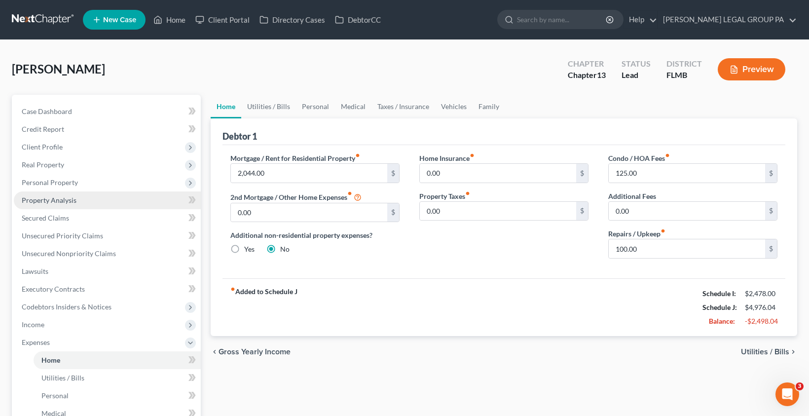
click at [60, 203] on span "Property Analysis" at bounding box center [49, 200] width 55 height 8
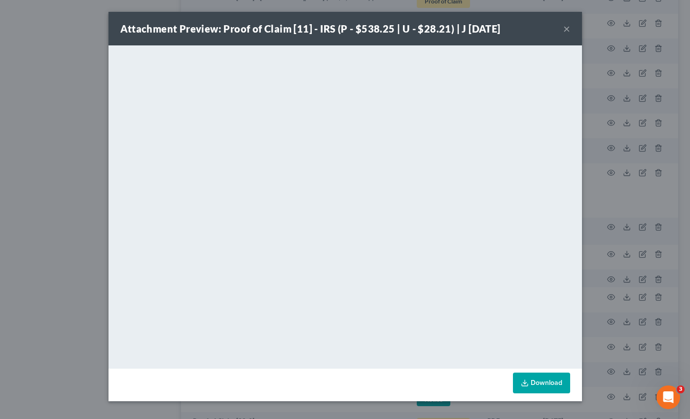
click at [568, 32] on button "×" at bounding box center [566, 29] width 7 height 12
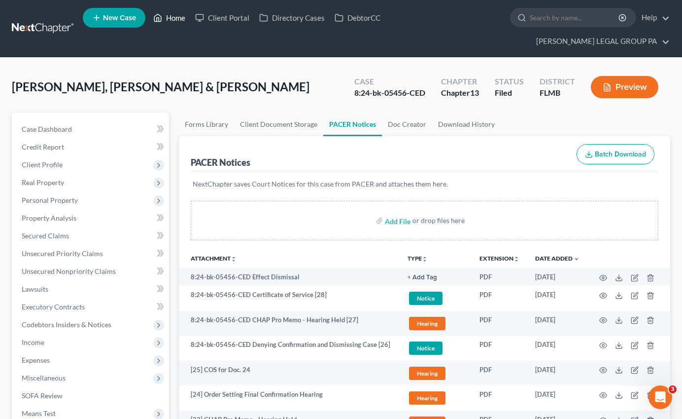
click at [178, 17] on link "Home" at bounding box center [169, 18] width 42 height 18
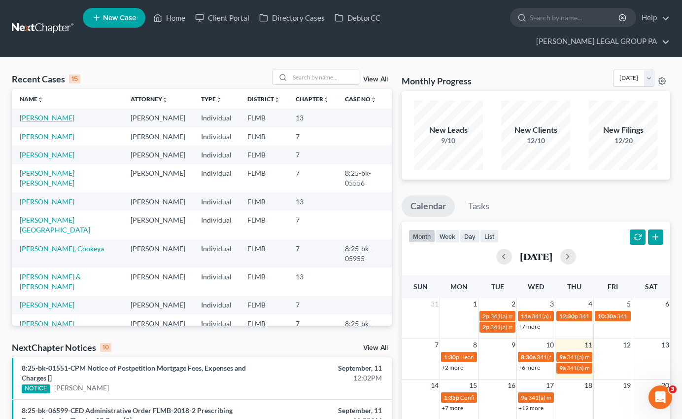
click at [49, 113] on link "[PERSON_NAME]" at bounding box center [47, 117] width 55 height 8
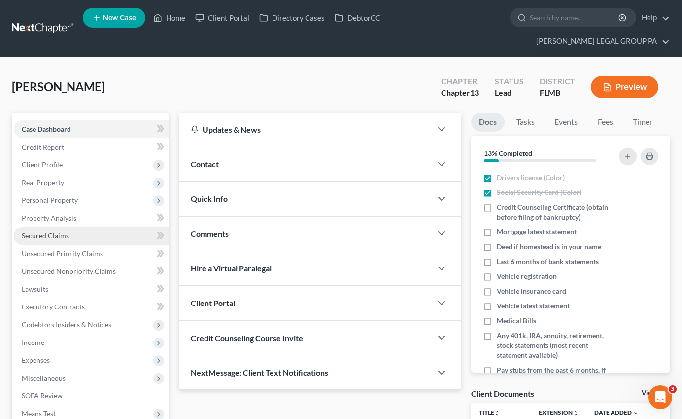
click at [49, 231] on span "Secured Claims" at bounding box center [45, 235] width 47 height 8
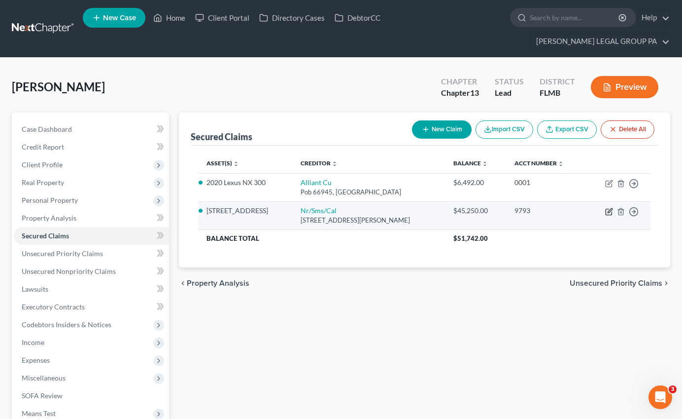
click at [606, 209] on icon "button" at bounding box center [609, 212] width 6 height 6
select select "42"
select select "2"
select select "0"
